Goal: Transaction & Acquisition: Purchase product/service

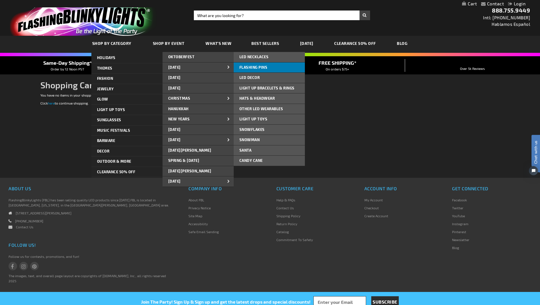
click at [264, 64] on link "FLASHING PINS" at bounding box center [268, 68] width 71 height 10
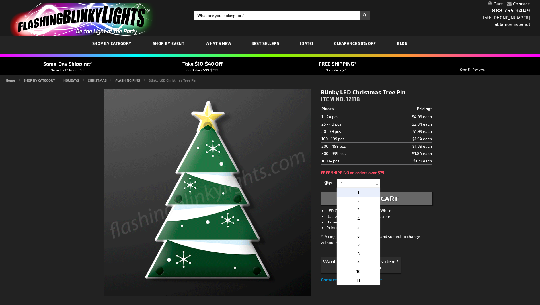
click at [356, 185] on input "1" at bounding box center [358, 183] width 41 height 9
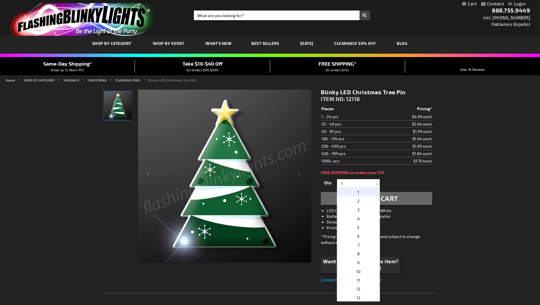
click at [356, 185] on input "1" at bounding box center [358, 183] width 41 height 9
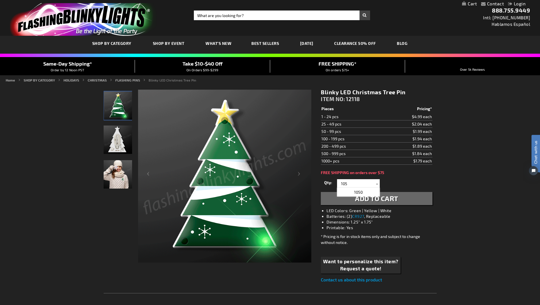
type input "105"
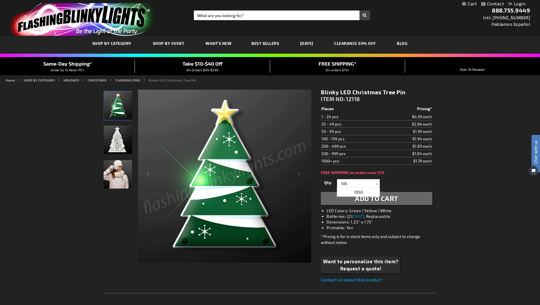
click at [388, 179] on div "Qty 1 2 3 4 5 6 7 8 9 10 11 12 13 14 15 16 17 18 19 20 21 22 23 24 25 50 75" at bounding box center [376, 183] width 111 height 11
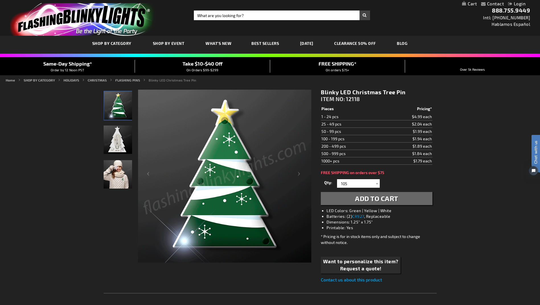
click at [379, 199] on span "Add to Cart" at bounding box center [376, 199] width 43 height 8
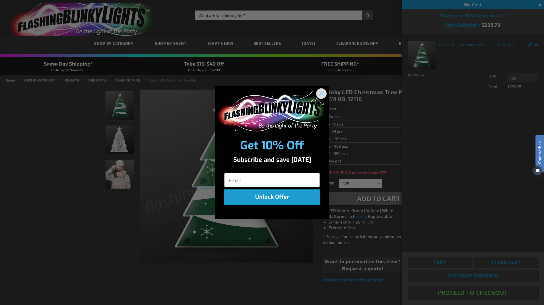
click at [322, 92] on circle "Close dialog" at bounding box center [321, 93] width 9 height 9
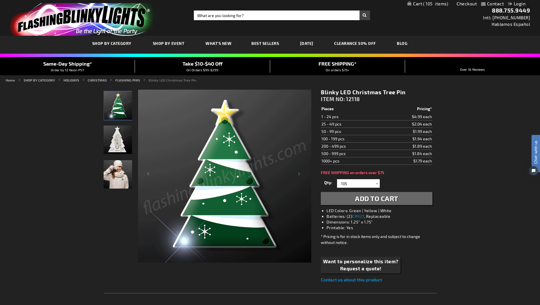
click at [85, 23] on img "store logo" at bounding box center [83, 19] width 146 height 33
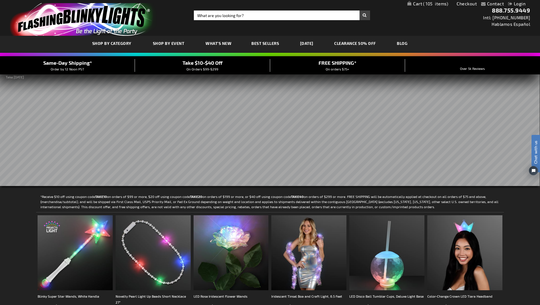
click at [437, 3] on span "105" at bounding box center [435, 3] width 25 height 5
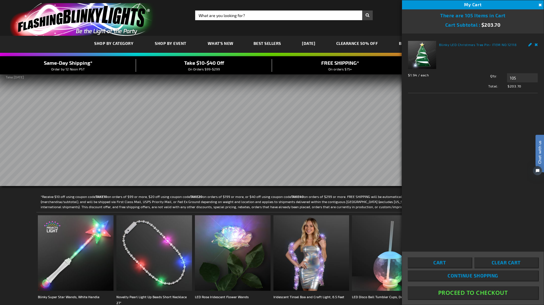
click at [482, 292] on button "Proceed To Checkout" at bounding box center [473, 293] width 130 height 13
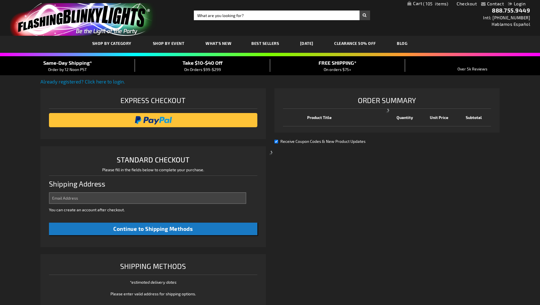
select select "US"
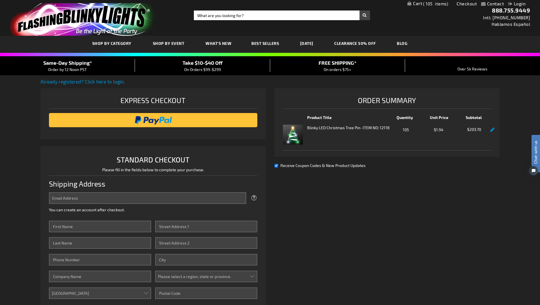
click at [148, 100] on div "Express Checkout" at bounding box center [153, 102] width 208 height 15
click at [301, 166] on span "Receive Coupon Codes & New Product Updates" at bounding box center [322, 165] width 85 height 5
click at [278, 166] on input "Receive Coupon Codes & New Product Updates" at bounding box center [276, 166] width 4 height 4
checkbox input "false"
click at [158, 196] on input "Email Address" at bounding box center [147, 199] width 197 height 12
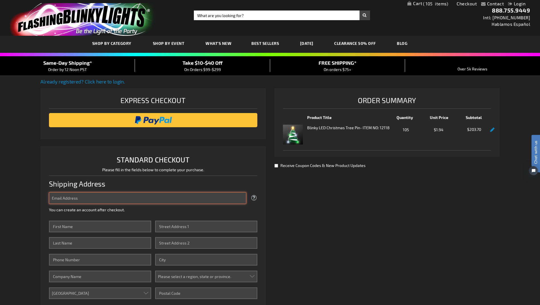
type input "trisha.murphy@providence.org"
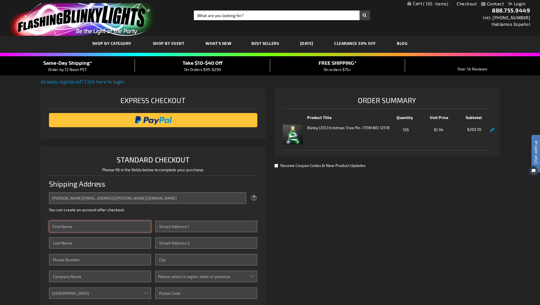
click at [123, 227] on input "First Name" at bounding box center [100, 227] width 102 height 12
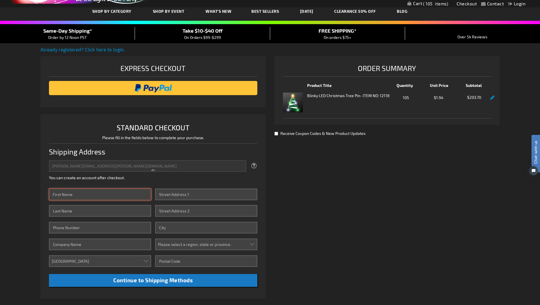
scroll to position [28, 0]
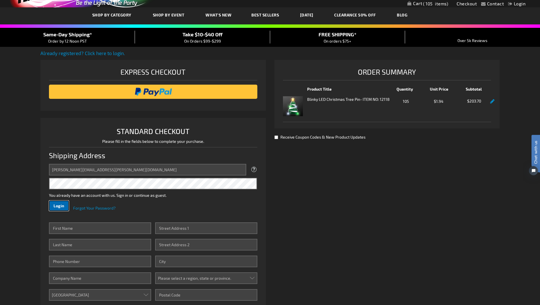
click at [58, 204] on span "Login" at bounding box center [58, 206] width 11 height 5
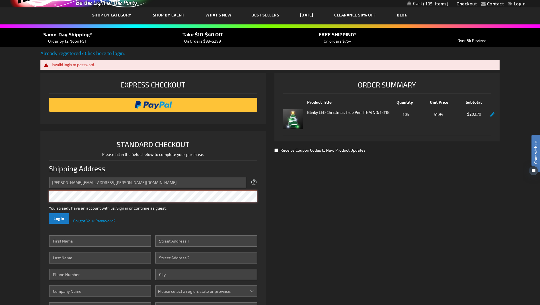
click at [32, 191] on div "Contact Compare Products Checkout Login Skip to Content My Cart 105 105 items M…" at bounding box center [270, 265] width 540 height 586
click at [49, 214] on button "Login" at bounding box center [59, 219] width 20 height 11
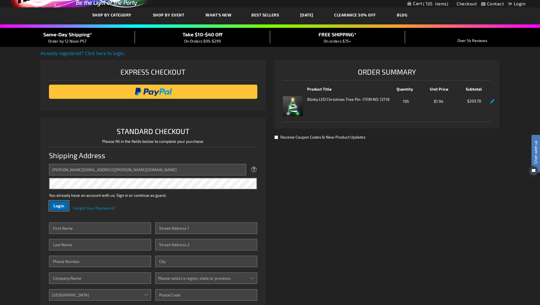
click at [55, 204] on span "Login" at bounding box center [58, 206] width 11 height 5
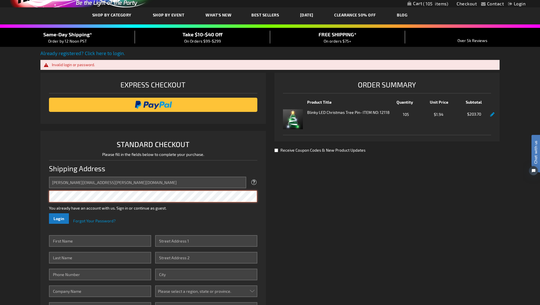
click at [44, 197] on li "STANDARD CHECKOUT Please fill in the fields below to complete your purchase. Sh…" at bounding box center [152, 238] width 225 height 215
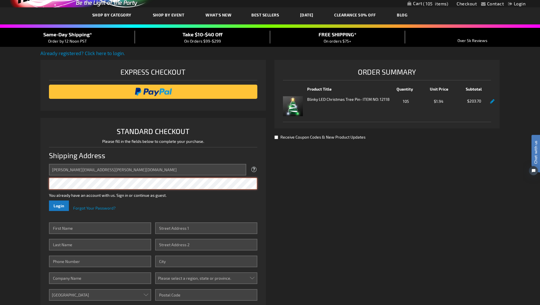
click at [49, 201] on button "Login" at bounding box center [59, 206] width 20 height 11
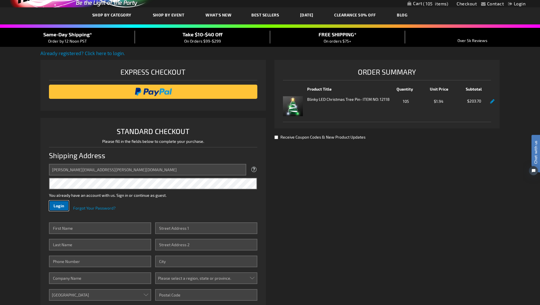
click at [61, 204] on span "Login" at bounding box center [58, 206] width 11 height 5
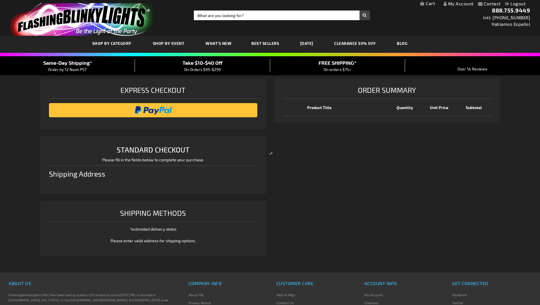
select select "US"
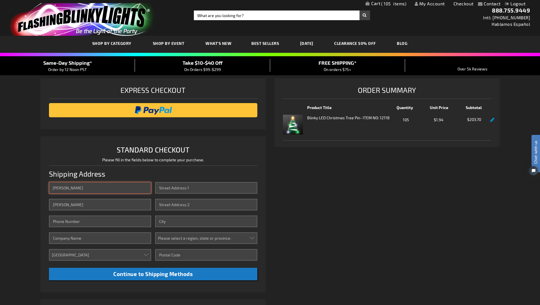
click at [73, 189] on input "Trisha" at bounding box center [100, 188] width 102 height 12
drag, startPoint x: 301, startPoint y: 186, endPoint x: 214, endPoint y: 187, distance: 87.6
click at [301, 186] on div "Shipping Review & Payments Estimated Total $223.05 105 Express Checkout STANDAR…" at bounding box center [269, 219] width 458 height 282
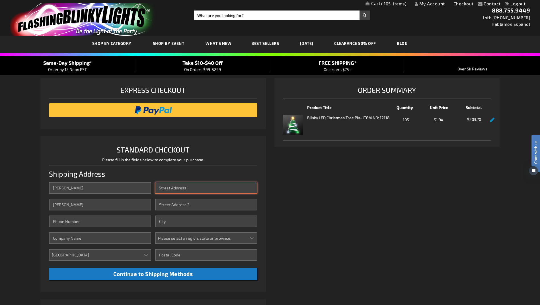
click at [193, 188] on input "Street Address: Line 1" at bounding box center [206, 188] width 102 height 12
type input "725 S Wahanna Rd"
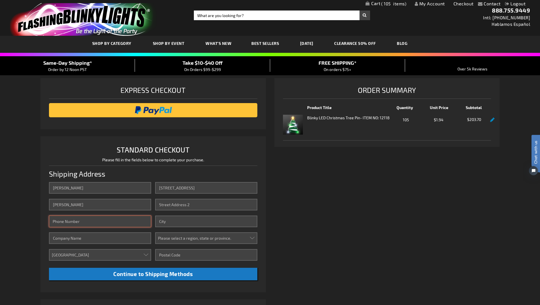
type input "9713589099"
type input "Providence Seaside Hospital Foundation"
type input "Foundation Office"
type input "Seaside"
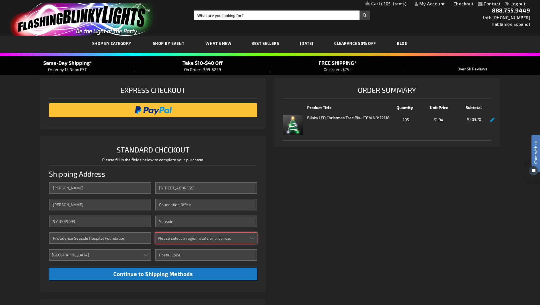
select select "49"
type input "97138"
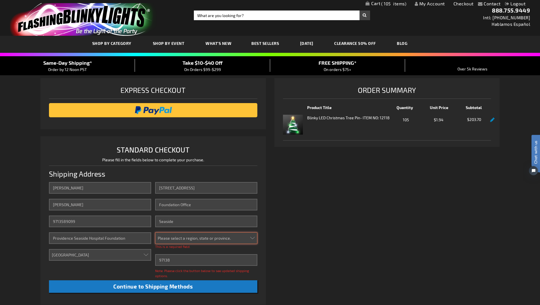
click at [191, 239] on select "Please select a region, state or province. Alabama Alaska Arizona Arkansas Cali…" at bounding box center [206, 239] width 102 height 12
select select "49"
click at [155, 233] on select "Please select a region, state or province. Alabama Alaska Arizona Arkansas Cali…" at bounding box center [206, 239] width 102 height 12
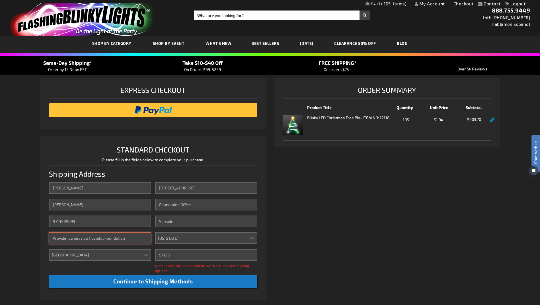
drag, startPoint x: 138, startPoint y: 240, endPoint x: 31, endPoint y: 239, distance: 106.9
click at [31, 239] on div "Contact Compare Products My Account Checkout Logout Skip to Content My Cart 105…" at bounding box center [270, 256] width 540 height 512
click at [41, 246] on li "STANDARD CHECKOUT Please fill in the fields below to complete your purchase. Sh…" at bounding box center [152, 219] width 225 height 164
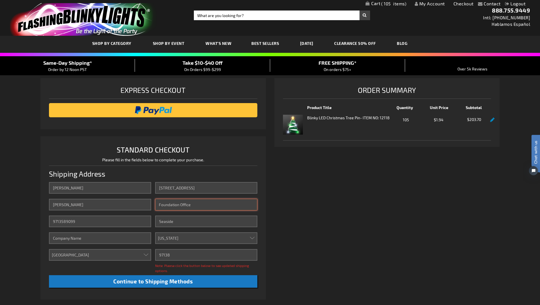
click at [198, 206] on input "Foundation Office" at bounding box center [206, 205] width 102 height 12
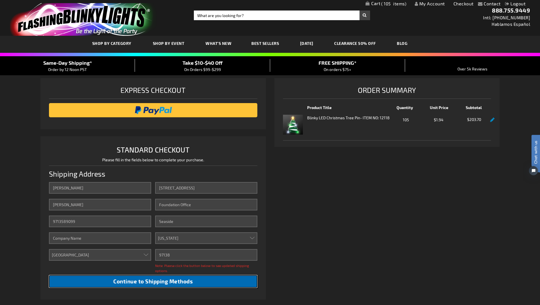
click at [142, 282] on span "Continue to Shipping Methods" at bounding box center [152, 281] width 79 height 7
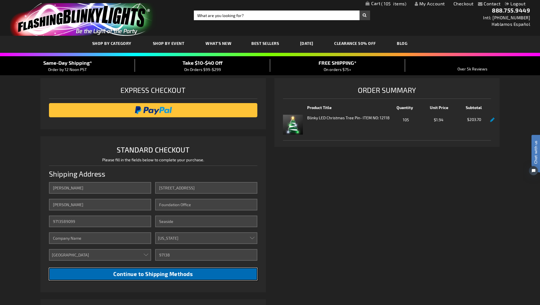
click at [166, 272] on span "Continue to Shipping Methods" at bounding box center [152, 274] width 79 height 7
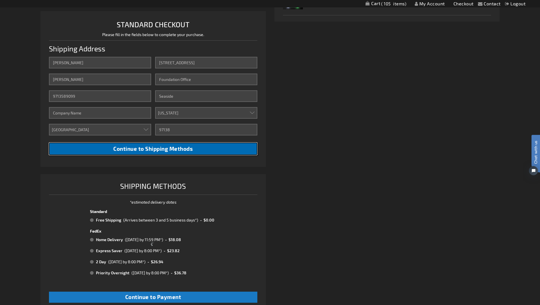
scroll to position [142, 0]
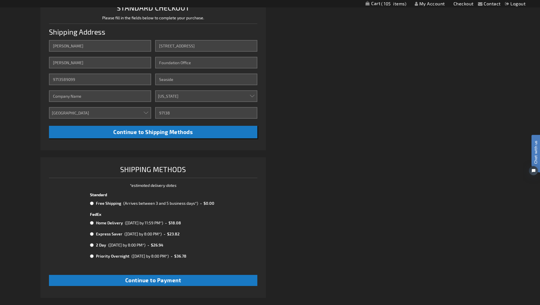
click at [296, 213] on div "Shipping Review & Payments Estimated Total $223.05 105 Express Checkout STANDAR…" at bounding box center [269, 120] width 458 height 368
click at [134, 204] on div "(Arrives between 3 and 5 business days*)" at bounding box center [160, 204] width 75 height 6
radio input "true"
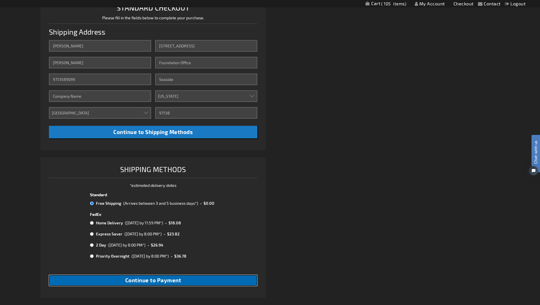
click at [168, 282] on span "Continue to Payment" at bounding box center [153, 280] width 56 height 7
checkbox input "true"
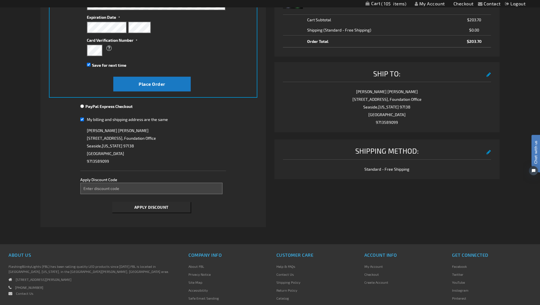
scroll to position [142, 0]
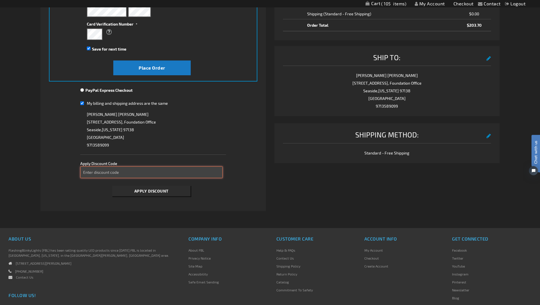
click at [122, 167] on input "Enter discount code" at bounding box center [151, 173] width 142 height 12
type input "TAKE20"
click at [144, 191] on span "Apply Discount" at bounding box center [151, 191] width 34 height 5
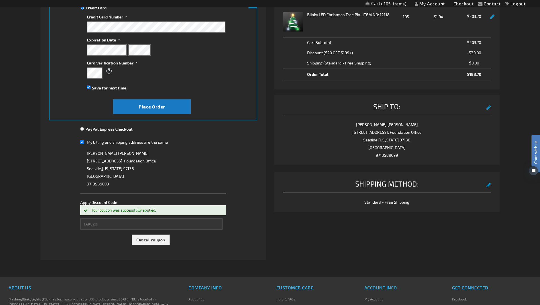
scroll to position [0, 0]
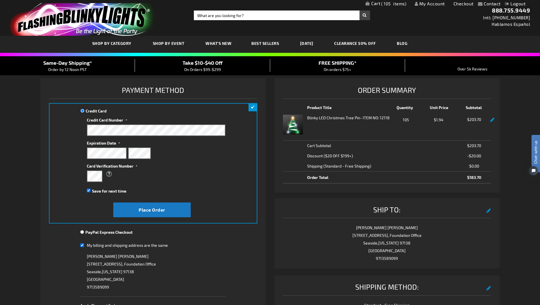
click at [159, 173] on div "What is this?" at bounding box center [153, 174] width 133 height 10
click at [98, 193] on span "Save for next time" at bounding box center [109, 191] width 34 height 5
click at [90, 193] on input "Save for next time" at bounding box center [89, 191] width 4 height 4
checkbox input "false"
click at [150, 244] on span "My billing and shipping address are the same" at bounding box center [127, 245] width 81 height 5
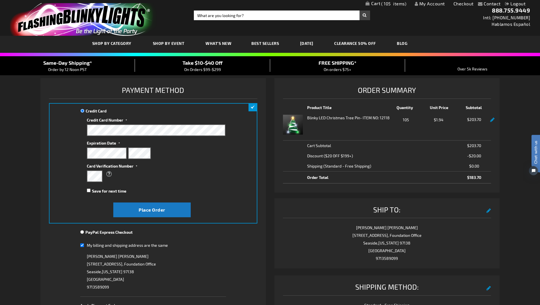
click at [84, 244] on input "My billing and shipping address are the same" at bounding box center [82, 246] width 4 height 12
checkbox input "false"
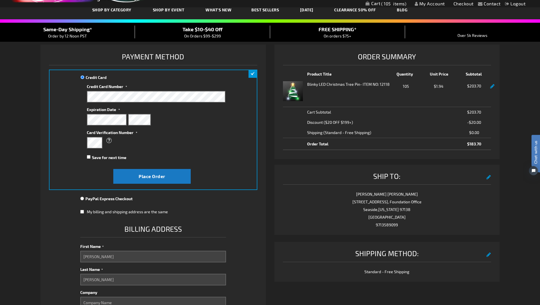
scroll to position [85, 0]
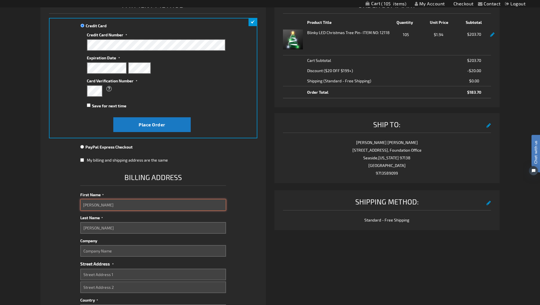
drag, startPoint x: 103, startPoint y: 202, endPoint x: 59, endPoint y: 205, distance: 44.2
click at [59, 205] on fieldset "Payment Information Payment Method Credit Card Credit Card Information" at bounding box center [153, 238] width 208 height 479
type input "wAR"
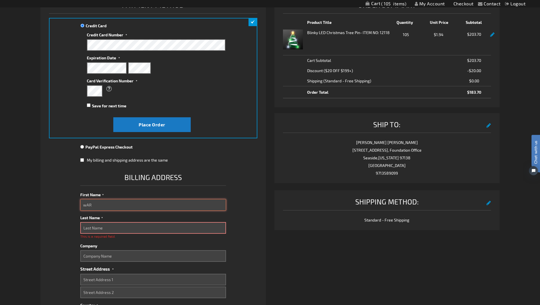
drag, startPoint x: 99, startPoint y: 206, endPoint x: -10, endPoint y: 207, distance: 108.9
click at [0, 207] on html "Please wait... The store will not work correctly when cookies are disabled. Con…" at bounding box center [270, 280] width 540 height 730
type input "Kimberly"
type input "Foundation Office"
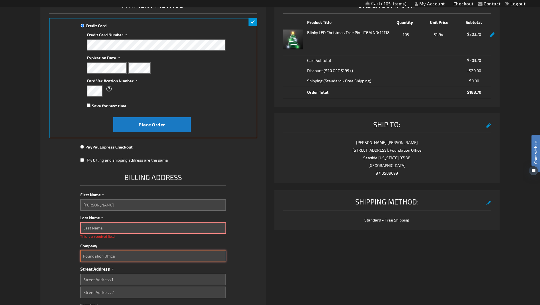
type input "www.providencefoundations.org/seaside"
select select "49"
type input "Seaside"
type input "97138"
type input "9713690961"
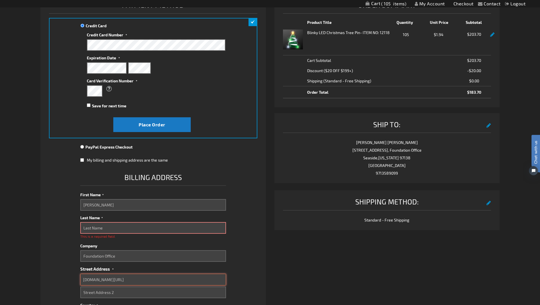
drag, startPoint x: 166, startPoint y: 278, endPoint x: 47, endPoint y: 276, distance: 119.5
click at [47, 276] on li "Payment Information Payment Method Credit Card Credit Card Information" at bounding box center [152, 244] width 225 height 502
type input "725 S Wahanna Rd"
type input "Foundation Office"
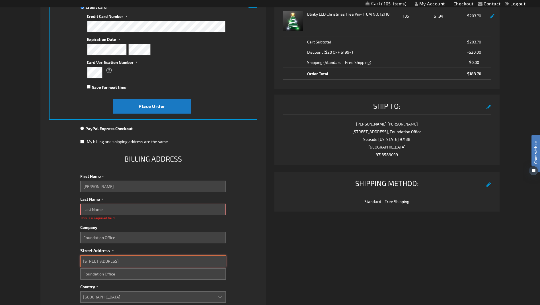
scroll to position [114, 0]
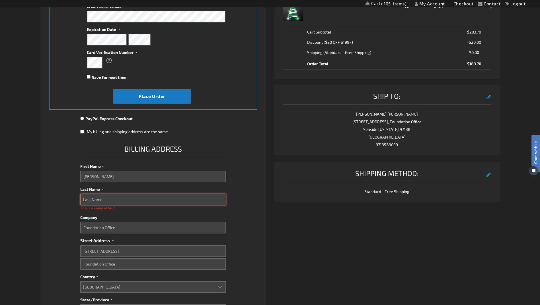
click at [133, 199] on input "Last Name" at bounding box center [153, 200] width 146 height 12
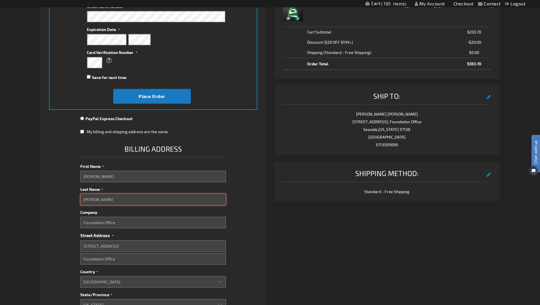
type input "Ward"
click at [74, 199] on fieldset "Payment Information Payment Method Credit Card Credit Card Information" at bounding box center [153, 210] width 208 height 479
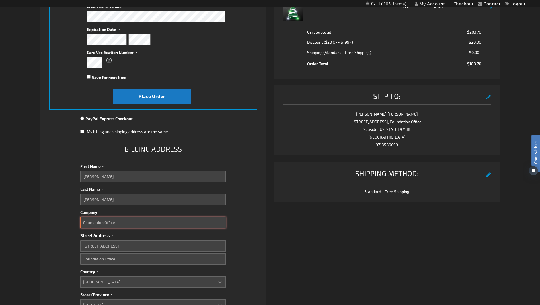
drag, startPoint x: 123, startPoint y: 222, endPoint x: 91, endPoint y: 220, distance: 32.2
click at [70, 221] on fieldset "Payment Information Payment Method Credit Card Credit Card Information" at bounding box center [153, 210] width 208 height 479
type input "S"
type input "PSH Foundation"
click at [249, 214] on fieldset "Payment Information Payment Method Credit Card Credit Card Information" at bounding box center [153, 210] width 208 height 479
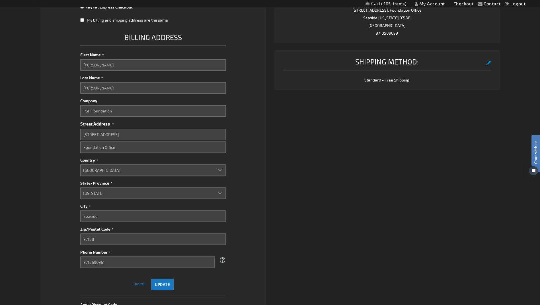
scroll to position [228, 0]
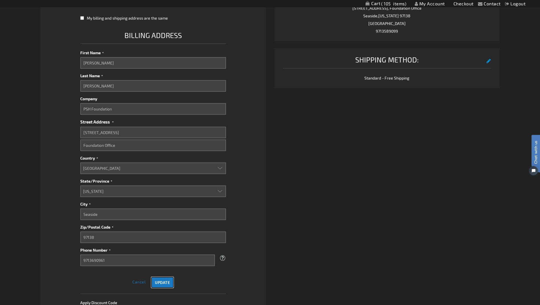
click at [166, 280] on span "Update" at bounding box center [162, 282] width 15 height 5
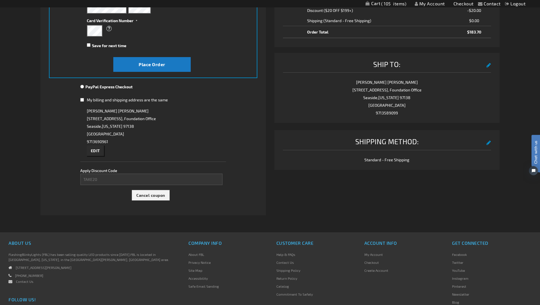
scroll to position [63, 0]
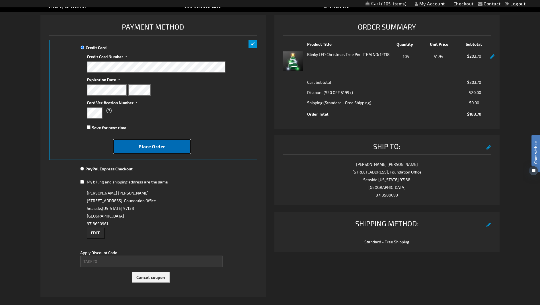
click at [158, 145] on span "Place Order" at bounding box center [152, 146] width 27 height 5
